Goal: Task Accomplishment & Management: Manage account settings

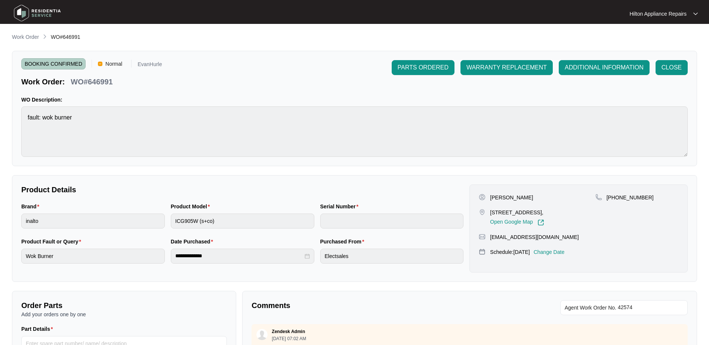
drag, startPoint x: 22, startPoint y: 36, endPoint x: 46, endPoint y: 41, distance: 24.0
click at [22, 36] on p "Work Order" at bounding box center [25, 36] width 27 height 7
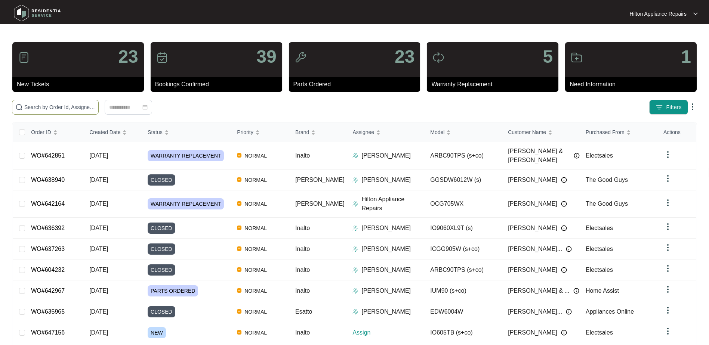
click at [21, 106] on img at bounding box center [18, 106] width 7 height 7
paste input "647156"
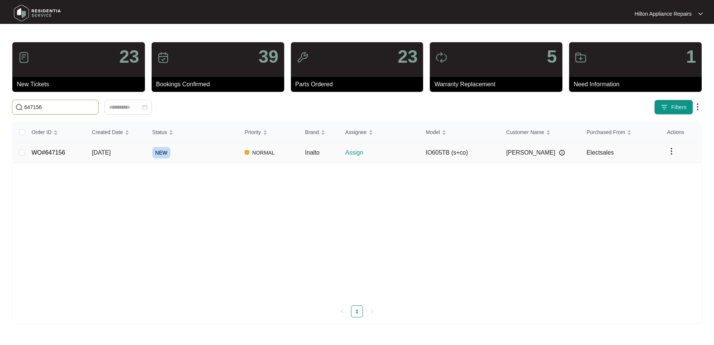
type input "647156"
click at [103, 154] on span "[DATE]" at bounding box center [101, 152] width 19 height 6
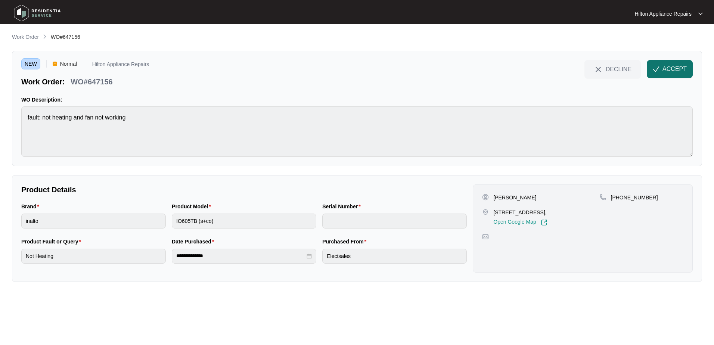
click at [662, 68] on button "ACCEPT" at bounding box center [670, 69] width 46 height 18
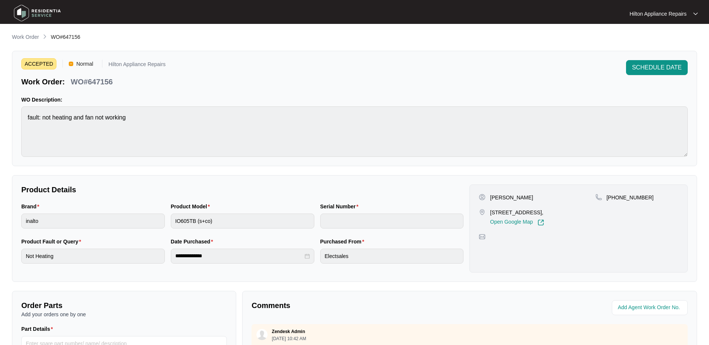
drag, startPoint x: 565, startPoint y: 212, endPoint x: 491, endPoint y: 210, distance: 74.0
click at [491, 210] on p "[STREET_ADDRESS]," at bounding box center [517, 212] width 54 height 7
copy p "[STREET_ADDRESS]"
drag, startPoint x: 517, startPoint y: 198, endPoint x: 489, endPoint y: 197, distance: 28.8
click at [489, 197] on div "[PERSON_NAME]" at bounding box center [537, 197] width 116 height 7
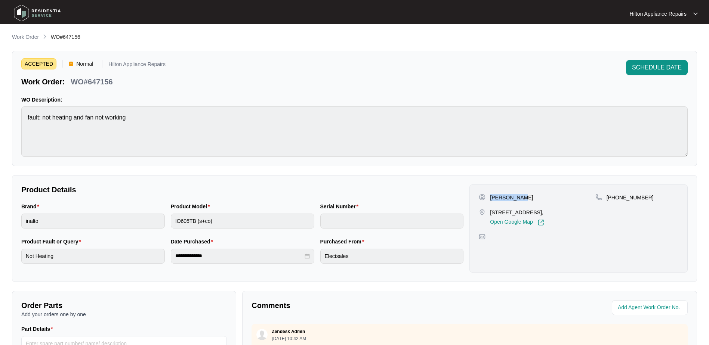
copy p "Aashirwad A"
drag, startPoint x: 625, startPoint y: 200, endPoint x: 615, endPoint y: 197, distance: 10.4
click at [615, 197] on div "[PHONE_NUMBER]" at bounding box center [636, 197] width 83 height 7
copy p "435481110"
click at [88, 214] on div "Brand inalto Product Model IO605TB (s+co) Serial Number" at bounding box center [242, 220] width 448 height 35
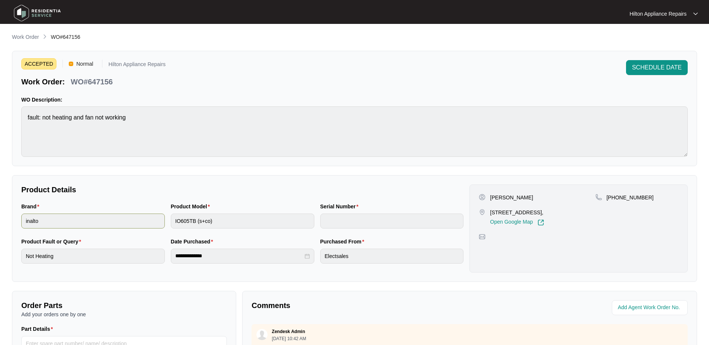
click at [161, 215] on div "Brand inalto Product Model IO605TB (s+co) Serial Number" at bounding box center [242, 220] width 448 height 35
drag, startPoint x: 115, startPoint y: 83, endPoint x: 65, endPoint y: 84, distance: 50.1
click at [65, 84] on div "Work Order: WO#647156" at bounding box center [67, 80] width 98 height 13
copy div "WO#647156"
click at [642, 300] on span at bounding box center [650, 307] width 76 height 15
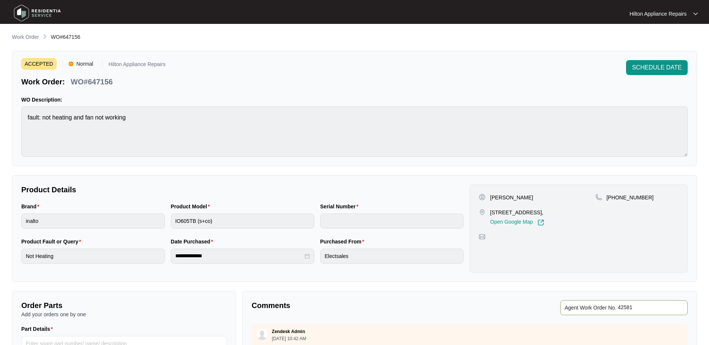
type input "42581"
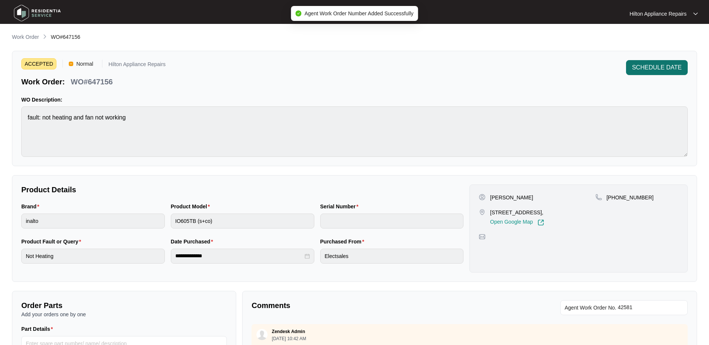
click at [647, 66] on span "SCHEDULE DATE" at bounding box center [657, 67] width 50 height 9
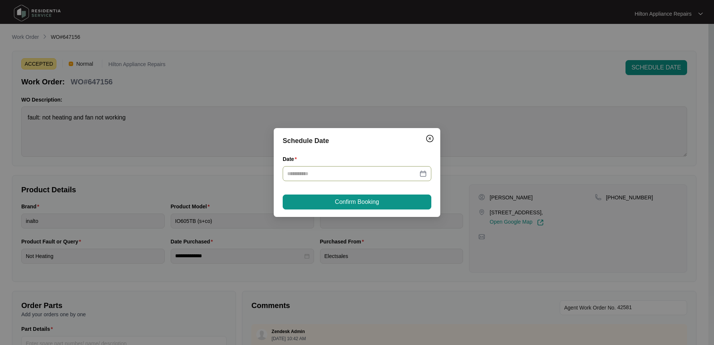
click at [421, 174] on div at bounding box center [357, 174] width 140 height 8
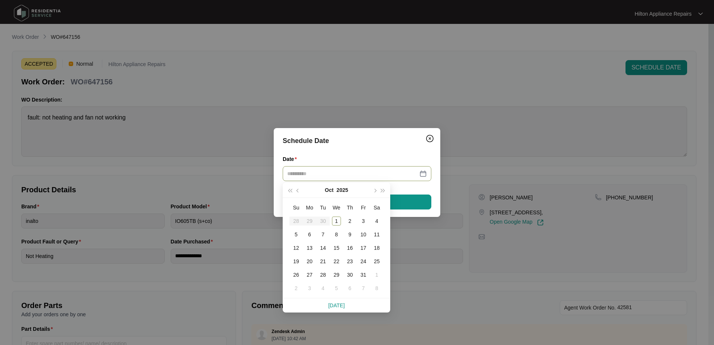
type input "**********"
click at [377, 237] on div "11" at bounding box center [377, 234] width 9 height 9
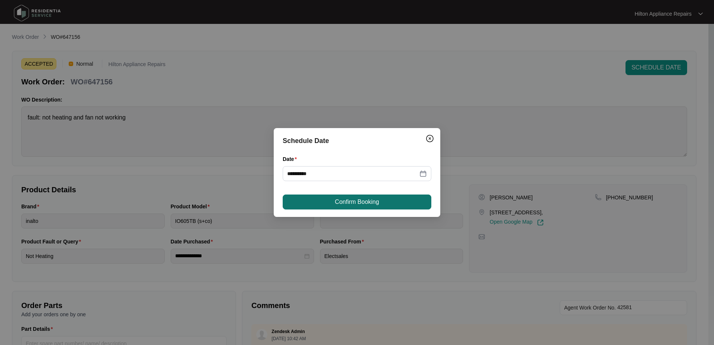
click at [346, 199] on span "Confirm Booking" at bounding box center [357, 202] width 44 height 9
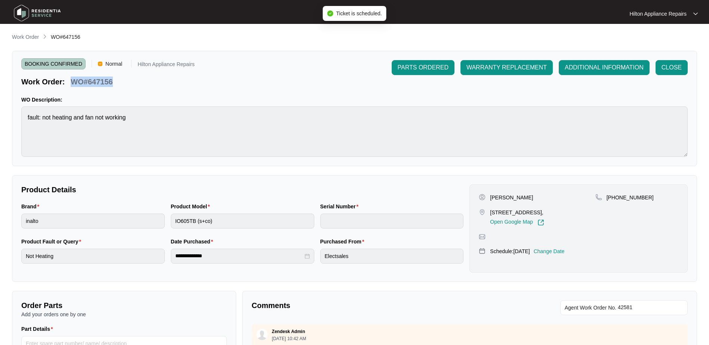
drag, startPoint x: 116, startPoint y: 80, endPoint x: 70, endPoint y: 78, distance: 46.0
click at [70, 78] on div "Work Order: WO#647156" at bounding box center [107, 80] width 173 height 13
copy p "WO#647156"
click at [22, 36] on p "Work Order" at bounding box center [25, 36] width 27 height 7
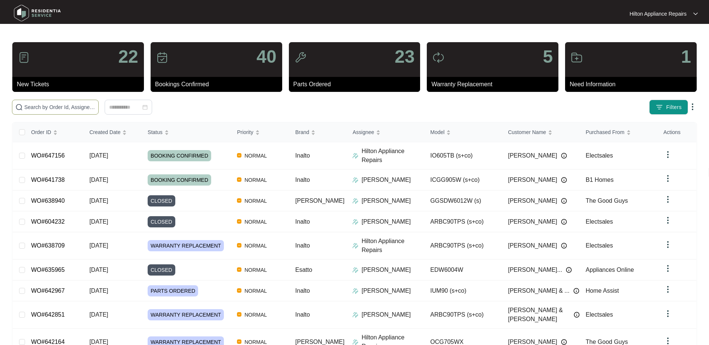
click at [39, 104] on input "text" at bounding box center [59, 107] width 71 height 8
paste input "WO#647156"
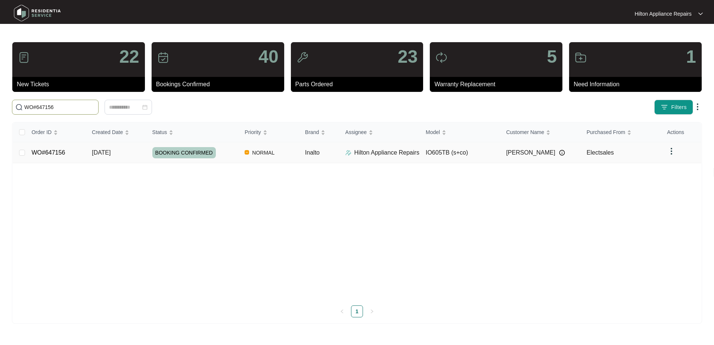
type input "WO#647156"
click at [169, 104] on span "Re-assign Selected Tickets" at bounding box center [147, 107] width 72 height 9
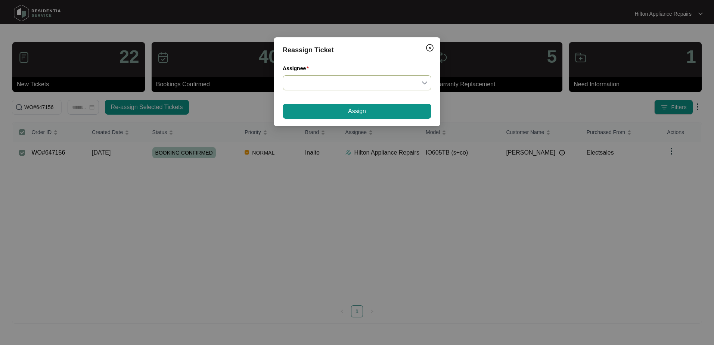
click at [424, 83] on input "Assignee" at bounding box center [357, 83] width 140 height 14
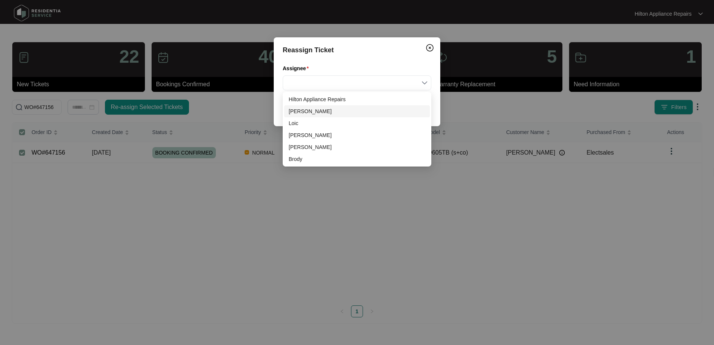
click at [302, 111] on div "[PERSON_NAME]" at bounding box center [357, 111] width 137 height 8
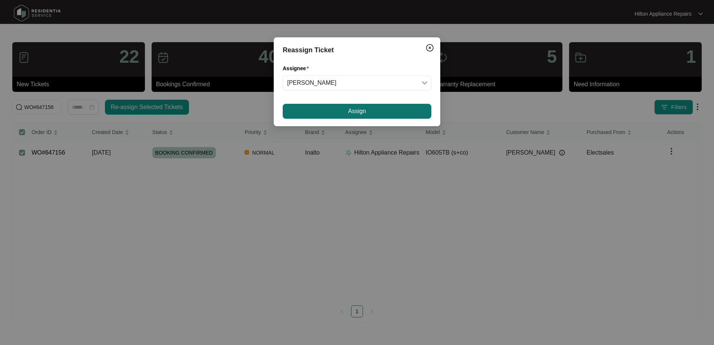
click at [334, 111] on button "Assign" at bounding box center [357, 111] width 149 height 15
